Goal: Task Accomplishment & Management: Manage account settings

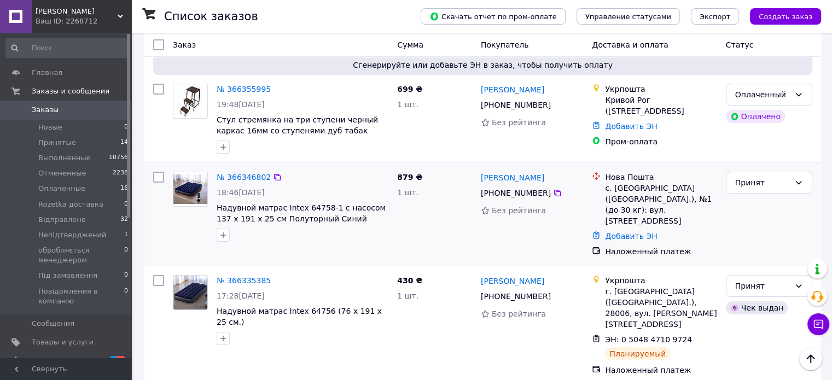
scroll to position [55, 0]
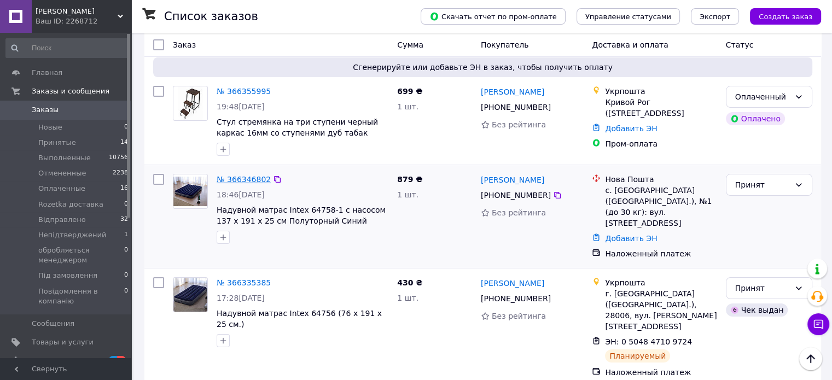
click at [238, 182] on link "№ 366346802" at bounding box center [244, 179] width 54 height 9
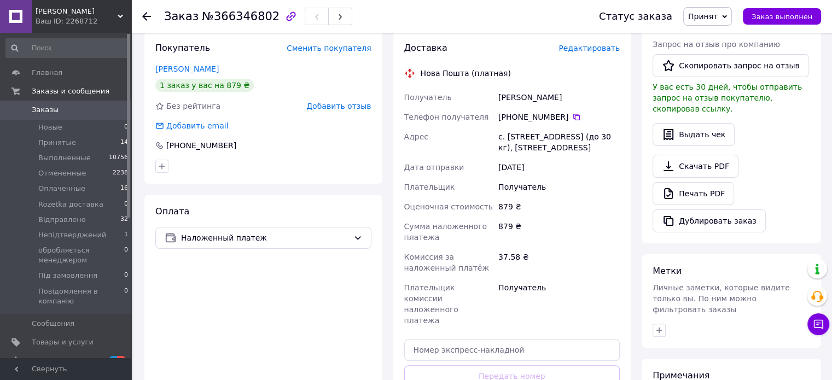
scroll to position [219, 0]
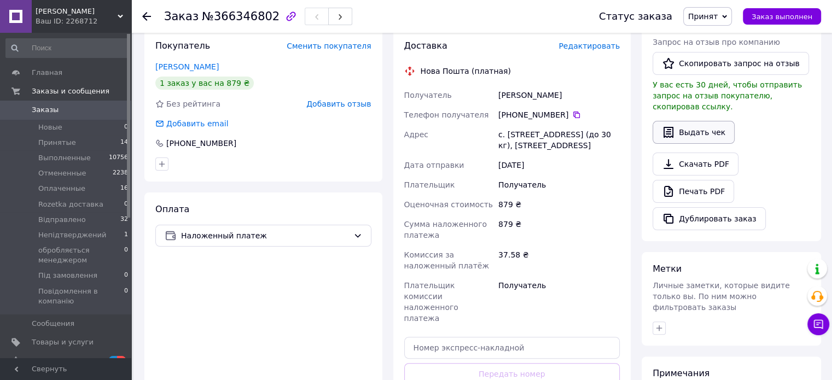
click at [706, 121] on button "Выдать чек" at bounding box center [693, 132] width 82 height 23
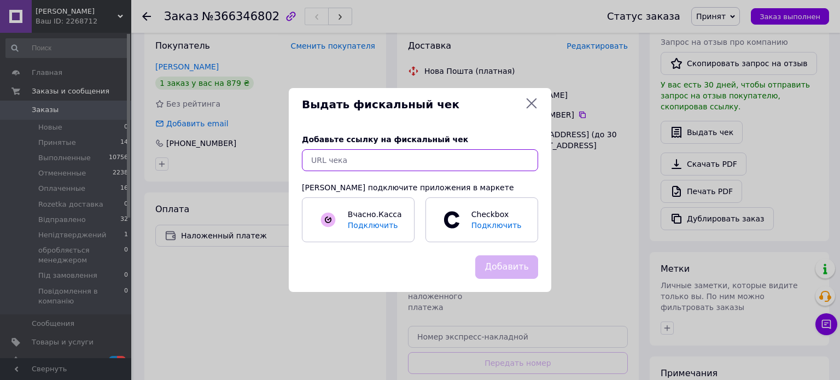
click at [458, 161] on input "text" at bounding box center [420, 160] width 236 height 22
paste input "[URL][DOMAIN_NAME]"
type input "[URL][DOMAIN_NAME]"
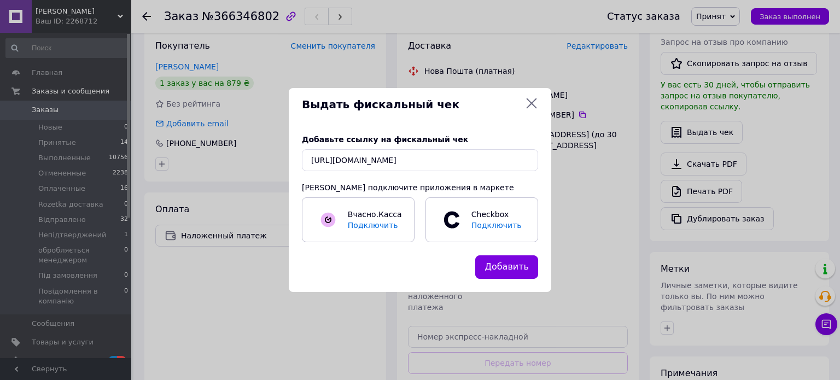
click at [514, 265] on button "Добавить" at bounding box center [506, 267] width 63 height 24
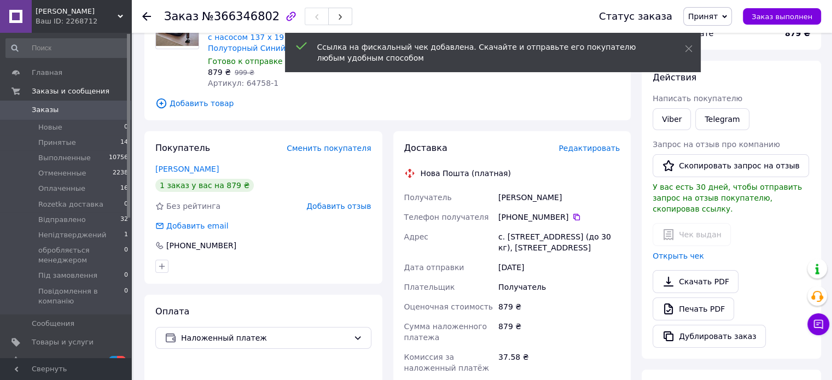
scroll to position [109, 0]
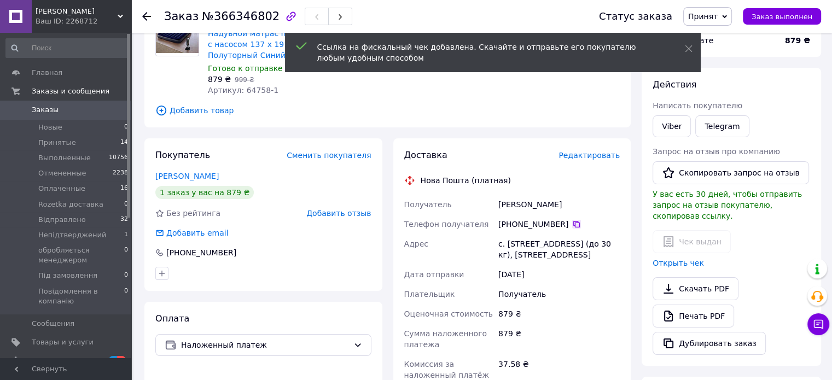
click at [572, 225] on icon at bounding box center [576, 224] width 9 height 9
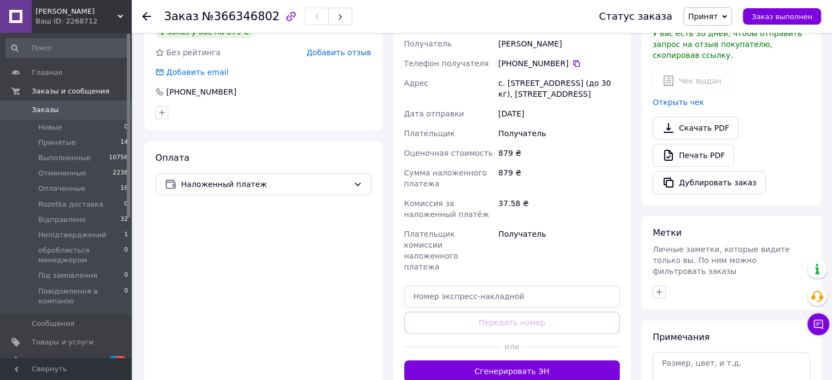
scroll to position [273, 0]
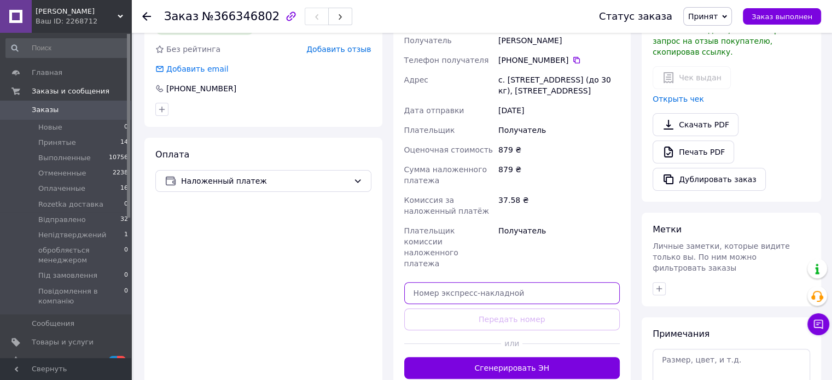
click at [488, 292] on input "text" at bounding box center [512, 293] width 216 height 22
paste input "20451269250536"
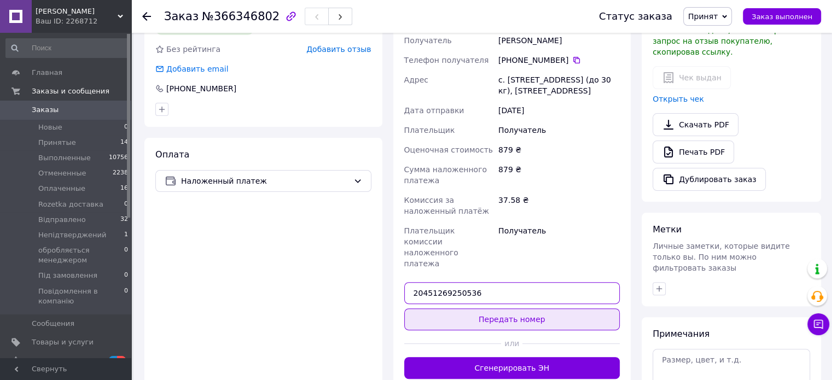
type input "20451269250536"
click at [492, 308] on button "Передать номер" at bounding box center [512, 319] width 216 height 22
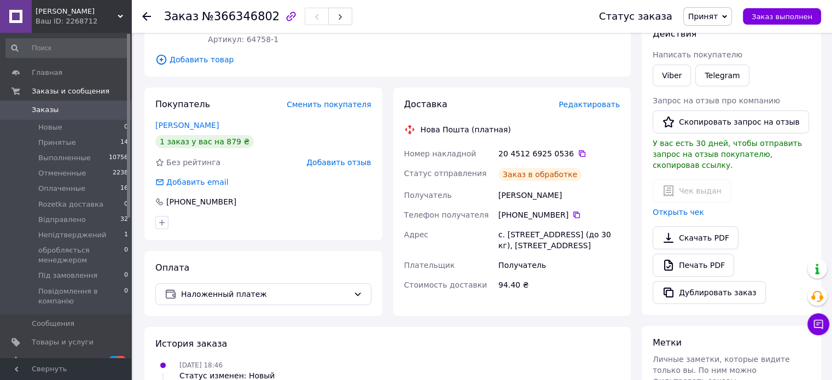
scroll to position [0, 0]
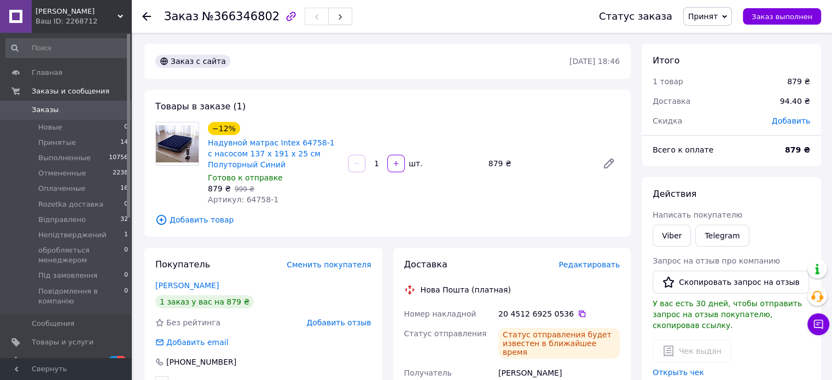
drag, startPoint x: 454, startPoint y: 166, endPoint x: 449, endPoint y: 152, distance: 14.5
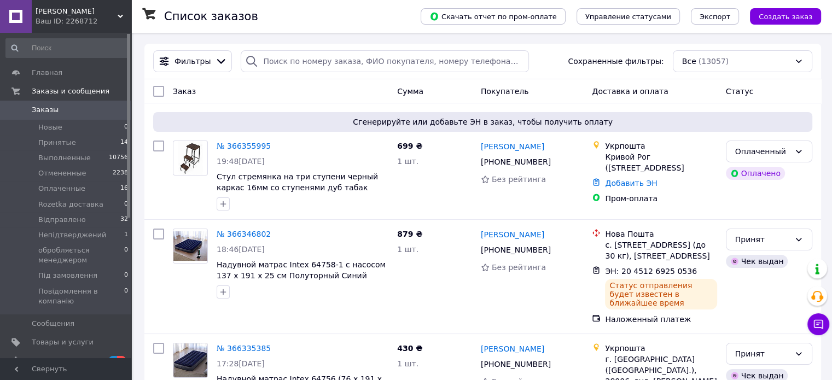
click at [305, 101] on div "Заказ" at bounding box center [280, 91] width 224 height 20
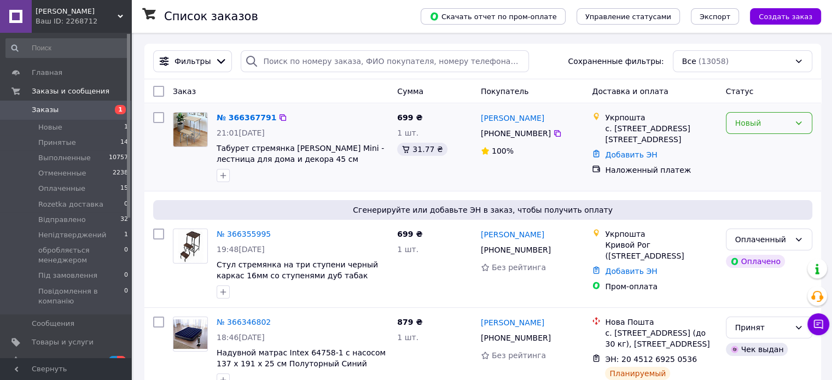
click at [758, 129] on div "Новый" at bounding box center [762, 123] width 55 height 12
click at [750, 242] on li "обробляється менеджером" at bounding box center [768, 257] width 85 height 31
